Goal: Task Accomplishment & Management: Manage account settings

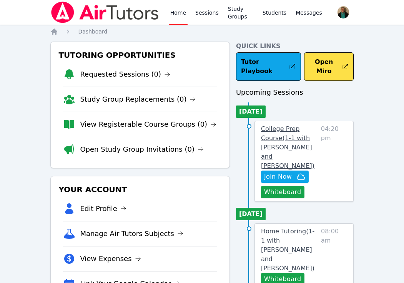
click at [290, 129] on span "College Prep Course ( 1-1 with Manuel Recinos and Amy Ayers )" at bounding box center [287, 147] width 53 height 44
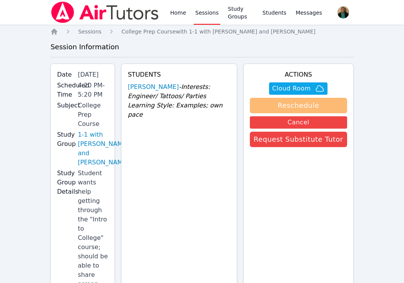
click at [293, 106] on button "Reschedule" at bounding box center [298, 105] width 97 height 15
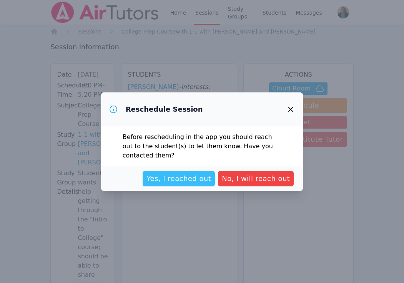
click at [202, 177] on span "Yes, I reached out" at bounding box center [178, 178] width 65 height 11
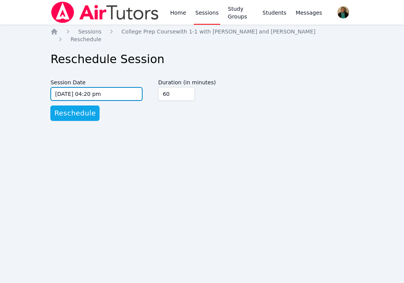
click at [138, 88] on input "09/15/2025 04:20 pm" at bounding box center [96, 94] width 92 height 14
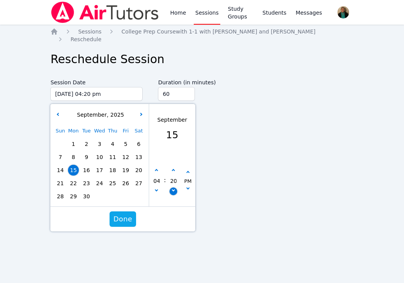
click at [174, 187] on button "button" at bounding box center [174, 191] width 8 height 8
type input "09/15/2025 04:15 pm"
type input "15"
click at [121, 214] on span "Done" at bounding box center [122, 218] width 19 height 11
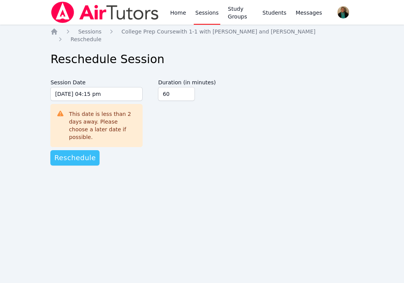
click at [86, 152] on span "Reschedule" at bounding box center [75, 157] width 42 height 11
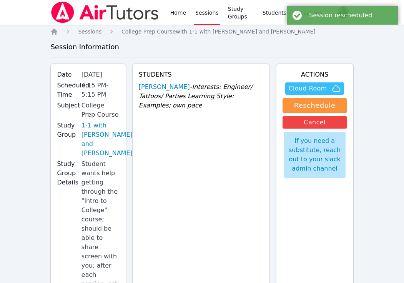
click at [312, 89] on span "Cloud Room" at bounding box center [307, 88] width 38 height 9
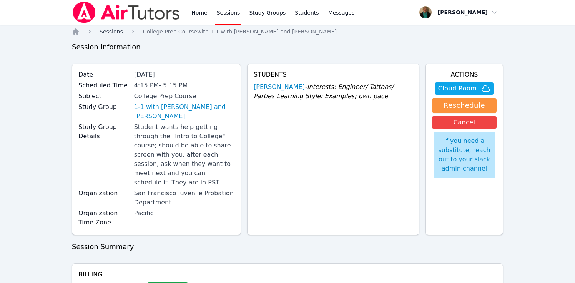
click at [111, 30] on span "Sessions" at bounding box center [111, 31] width 23 height 6
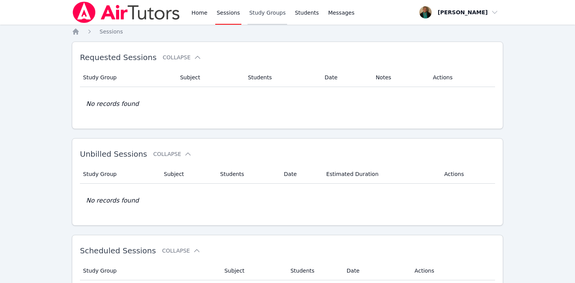
click at [267, 12] on link "Study Groups" at bounding box center [268, 12] width 40 height 25
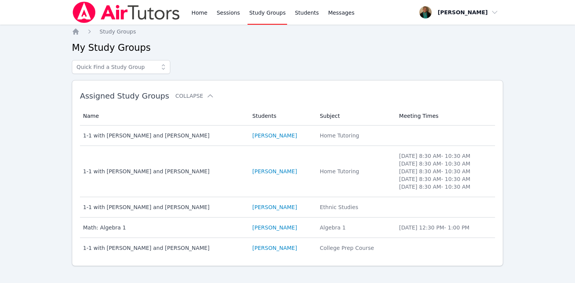
click at [165, 67] on icon at bounding box center [164, 67] width 8 height 8
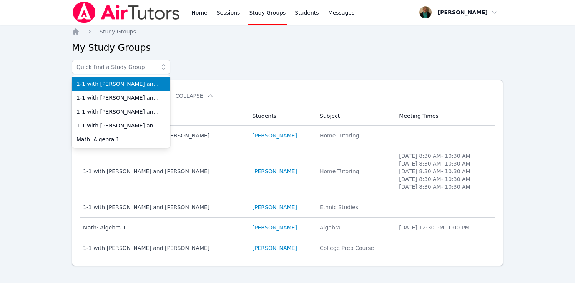
click at [219, 60] on div "Home Study Groups My Study Groups 1-1 with Blake Hafner and Amy Ayers 1-1 with …" at bounding box center [287, 159] width 431 height 263
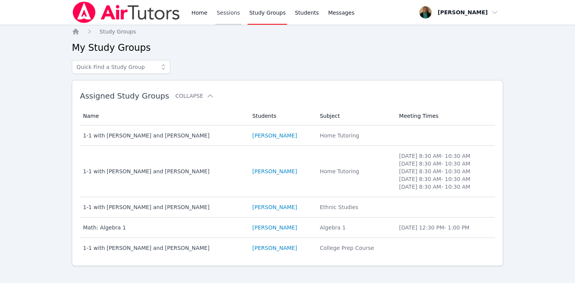
click at [223, 11] on link "Sessions" at bounding box center [228, 12] width 27 height 25
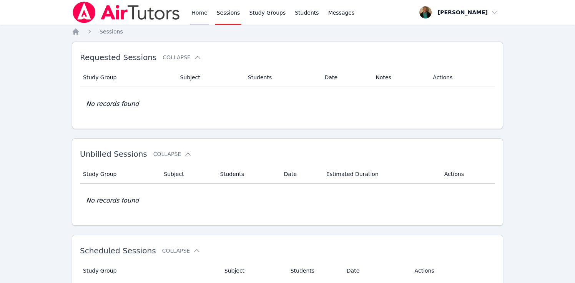
click at [201, 12] on link "Home" at bounding box center [199, 12] width 19 height 25
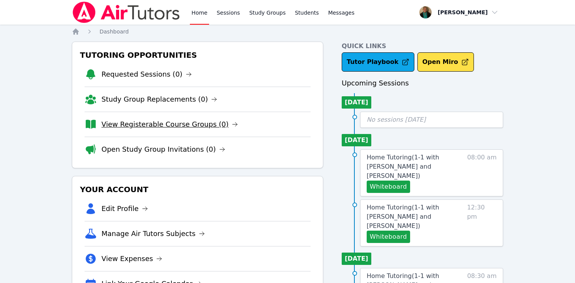
click at [178, 121] on link "View Registerable Course Groups (0)" at bounding box center [169, 124] width 136 height 11
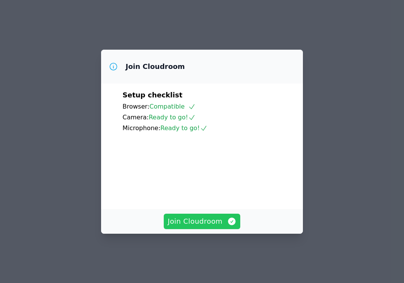
click at [200, 224] on span "Join Cloudroom" at bounding box center [202, 221] width 69 height 11
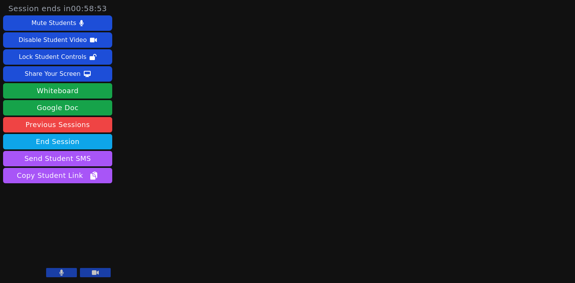
click at [64, 271] on button at bounding box center [61, 272] width 31 height 9
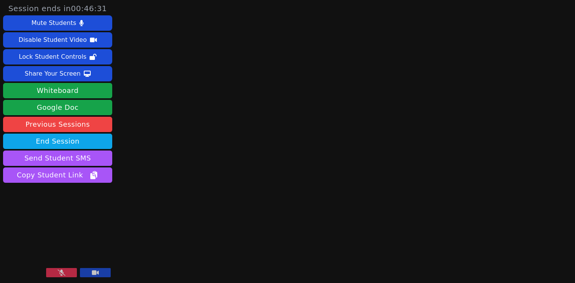
click at [61, 271] on icon at bounding box center [62, 273] width 8 height 6
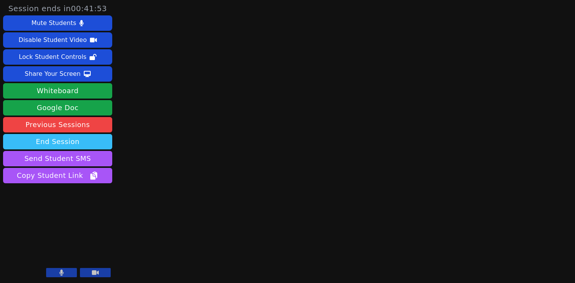
click at [73, 142] on button "End Session" at bounding box center [57, 141] width 109 height 15
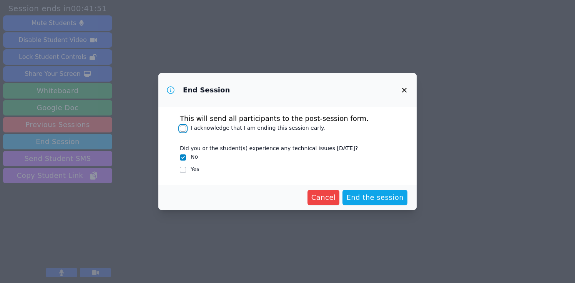
click at [183, 127] on input "I acknowledge that I am ending this session early." at bounding box center [183, 128] width 6 height 6
checkbox input "true"
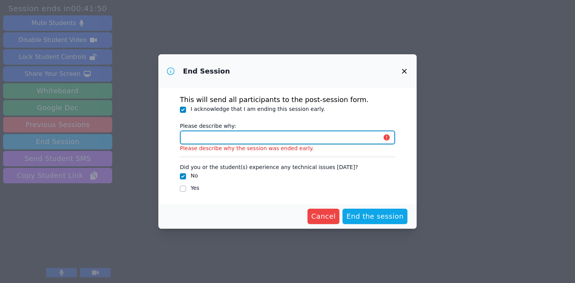
click at [193, 137] on input "Please describe why:" at bounding box center [287, 137] width 215 height 14
type input "same day cancellation"
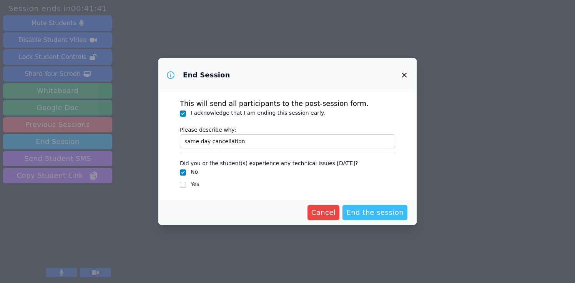
click at [368, 212] on span "End the session" at bounding box center [374, 212] width 57 height 11
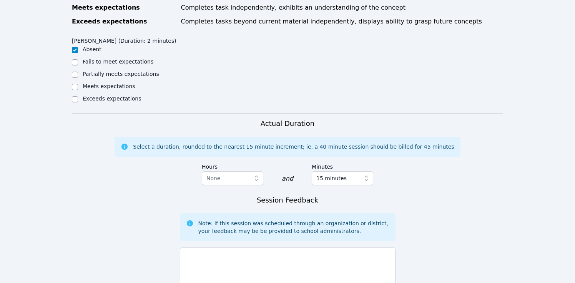
scroll to position [409, 0]
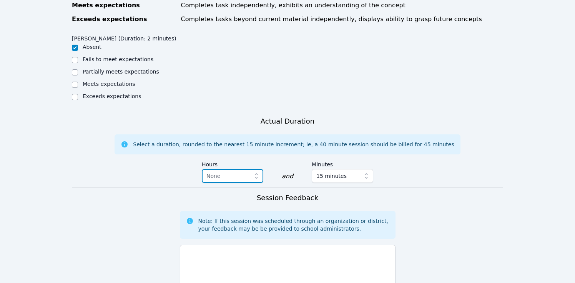
click at [259, 172] on icon "button" at bounding box center [257, 176] width 8 height 8
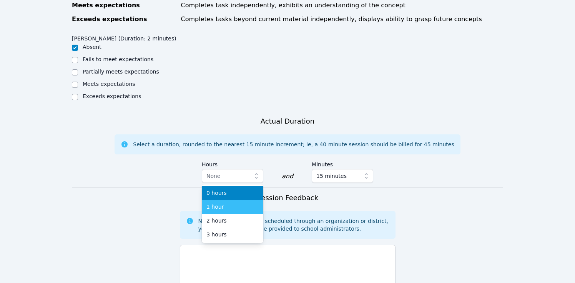
click at [245, 203] on div "1 hour" at bounding box center [232, 207] width 52 height 8
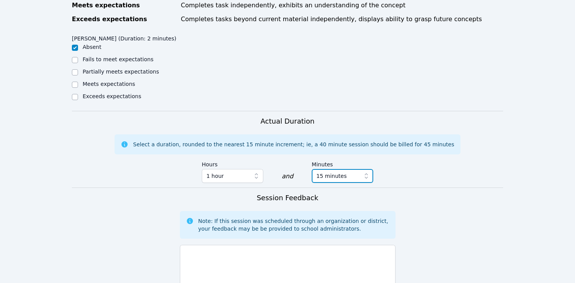
click at [343, 171] on span "15 minutes" at bounding box center [337, 175] width 42 height 9
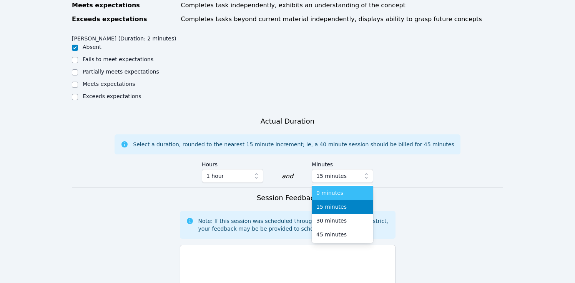
click at [339, 189] on span "0 minutes" at bounding box center [329, 193] width 27 height 8
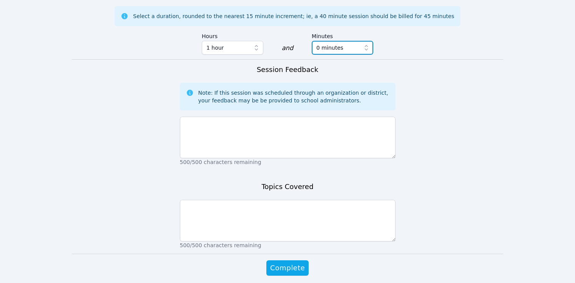
scroll to position [539, 0]
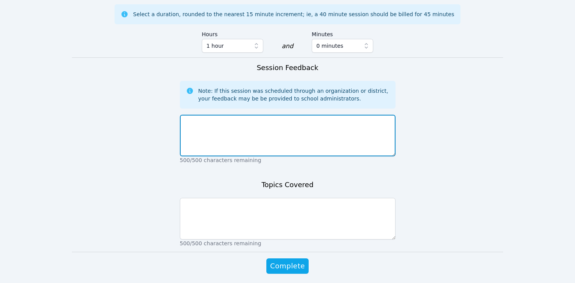
click at [303, 115] on textarea at bounding box center [288, 136] width 216 height 42
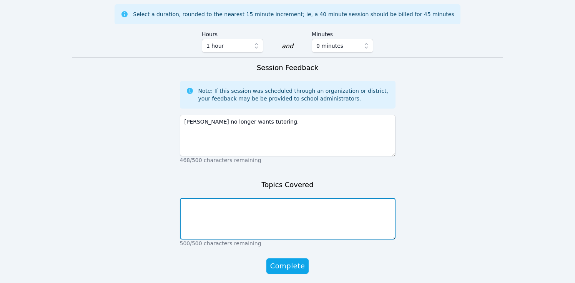
click at [283, 198] on textarea at bounding box center [288, 219] width 216 height 42
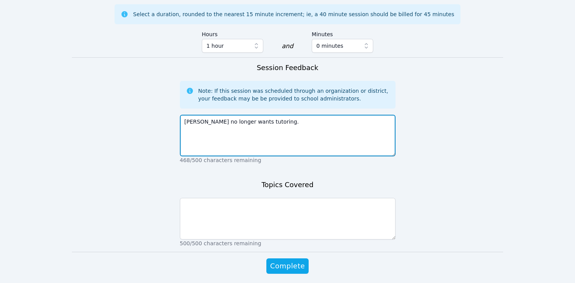
click at [281, 115] on textarea "Manuel no longer wants tutoring." at bounding box center [288, 136] width 216 height 42
type textarea "Manuel no longer wants tutoring for now until next semester."
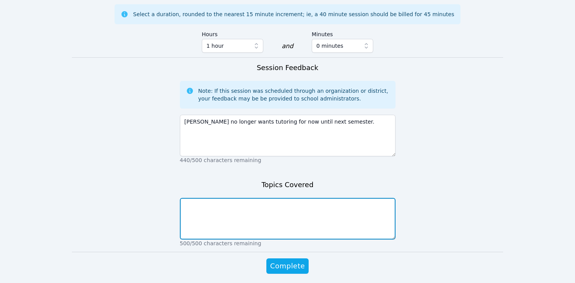
click at [272, 198] on textarea at bounding box center [288, 219] width 216 height 42
type textarea "none"
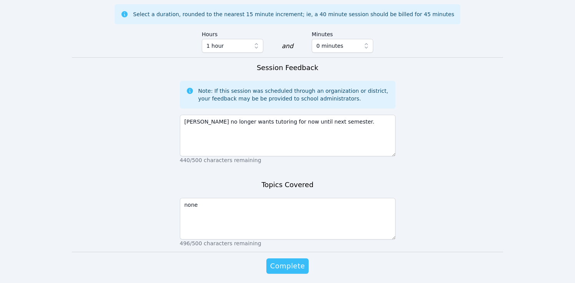
click at [289, 260] on span "Complete" at bounding box center [287, 265] width 35 height 11
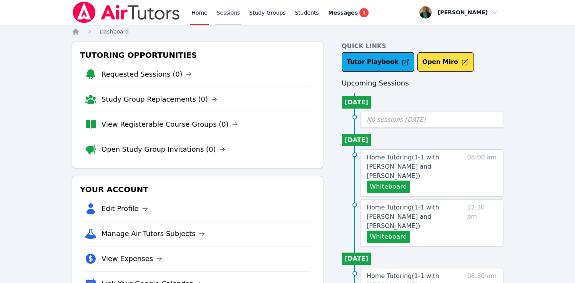
click at [230, 12] on link "Sessions" at bounding box center [228, 12] width 27 height 25
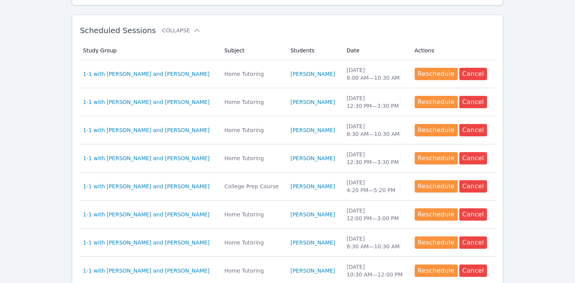
scroll to position [220, 0]
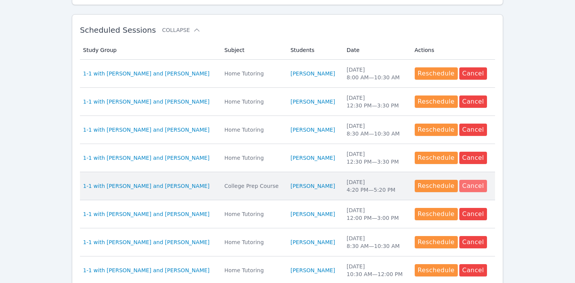
click at [404, 183] on button "Cancel" at bounding box center [473, 186] width 28 height 12
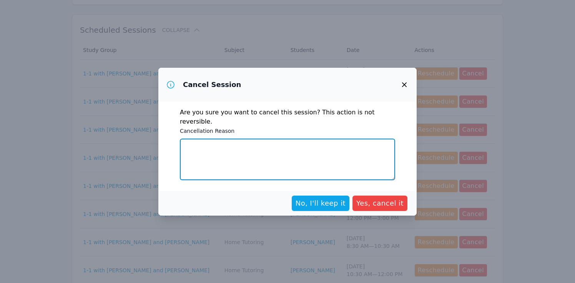
click at [312, 153] on textarea "Cancellation Reason" at bounding box center [287, 159] width 215 height 42
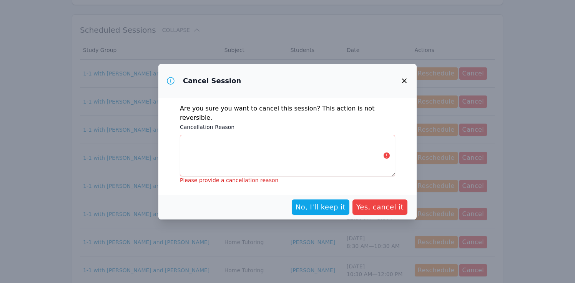
click at [404, 90] on button "button" at bounding box center [404, 80] width 18 height 18
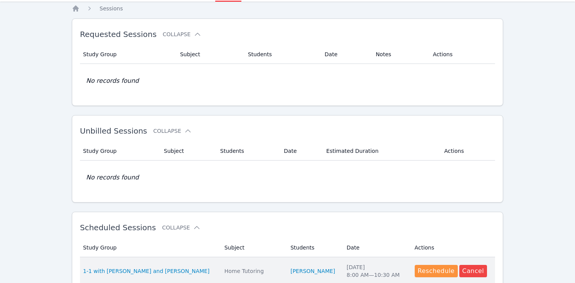
scroll to position [0, 0]
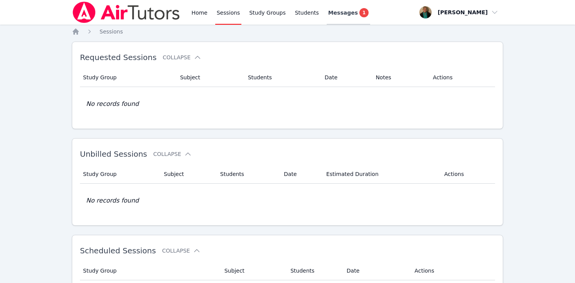
click at [339, 13] on span "Messages" at bounding box center [343, 13] width 30 height 8
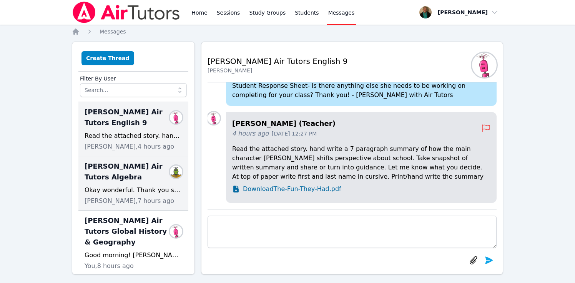
click at [116, 181] on span "Lacey Brunelle Air Tutors Algebra" at bounding box center [129, 172] width 88 height 22
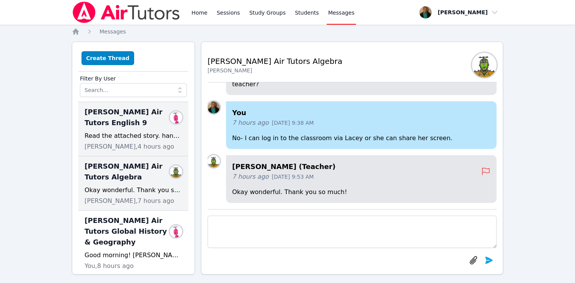
click at [140, 123] on span "Lacey Brunelle Air Tutors English 9" at bounding box center [129, 117] width 88 height 22
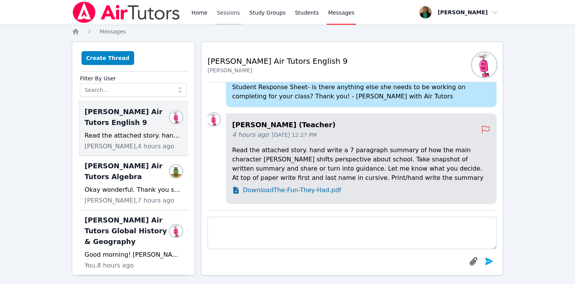
click at [227, 13] on link "Sessions" at bounding box center [228, 12] width 27 height 25
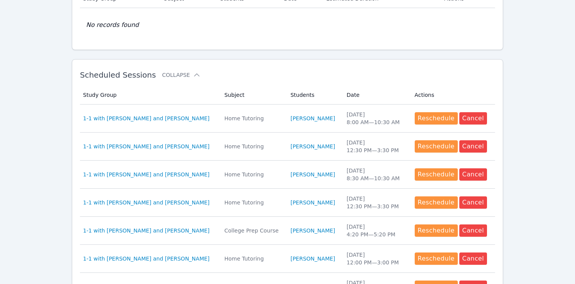
scroll to position [176, 0]
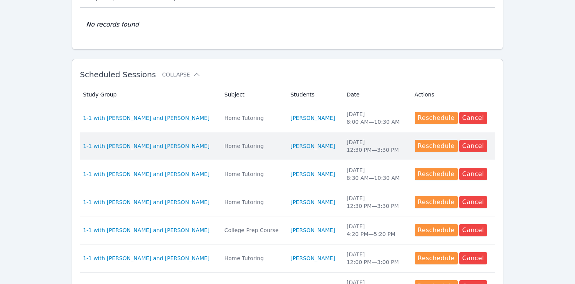
click at [195, 146] on div "1-1 with Blake Hafner and Amy Ayers" at bounding box center [149, 146] width 132 height 8
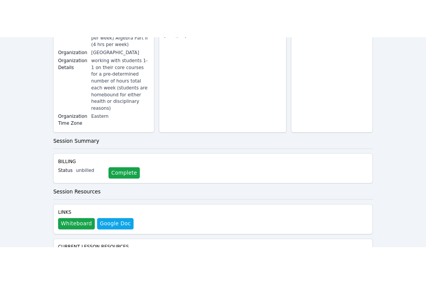
scroll to position [180, 0]
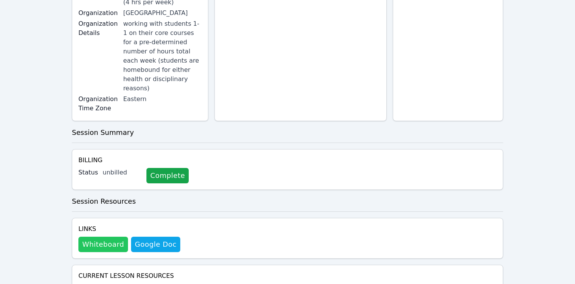
click at [110, 237] on button "Whiteboard" at bounding box center [103, 244] width 50 height 15
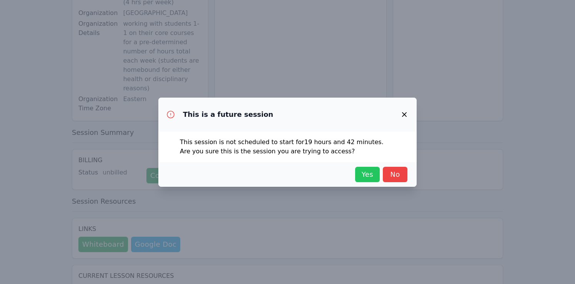
click at [371, 170] on span "Yes" at bounding box center [367, 174] width 17 height 11
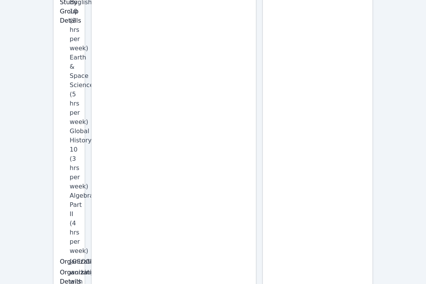
scroll to position [0, 0]
